Goal: Register for event/course

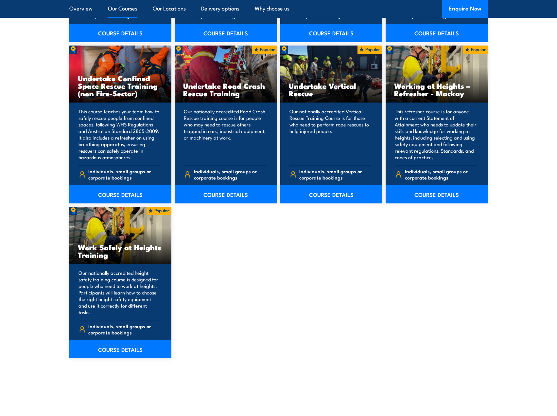
scroll to position [687, 0]
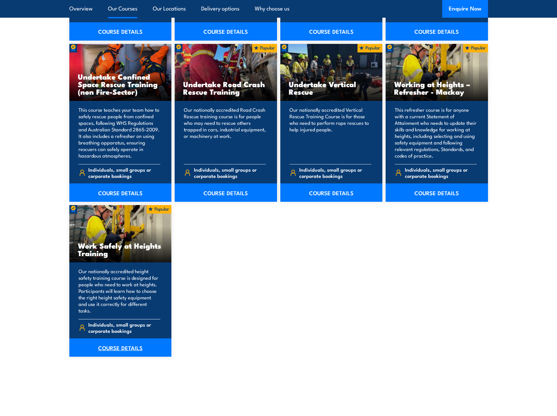
click at [126, 339] on link "COURSE DETAILS" at bounding box center [120, 347] width 102 height 18
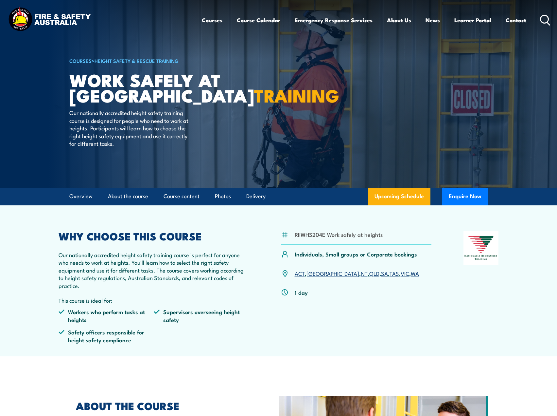
drag, startPoint x: 244, startPoint y: 285, endPoint x: 298, endPoint y: 325, distance: 67.3
click at [298, 325] on div "RIIWHS204E Work safely at heights Individuals, Small groups or Corporate bookin…" at bounding box center [356, 289] width 151 height 117
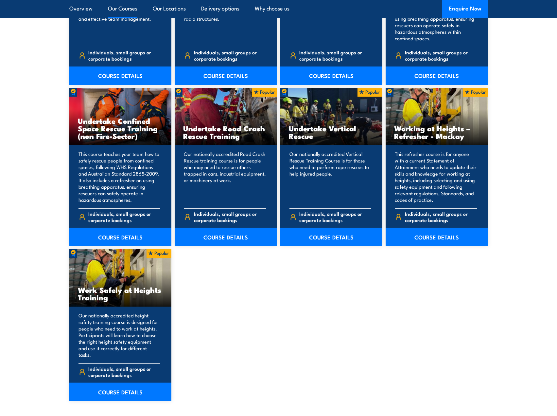
scroll to position [687, 0]
